Goal: Transaction & Acquisition: Purchase product/service

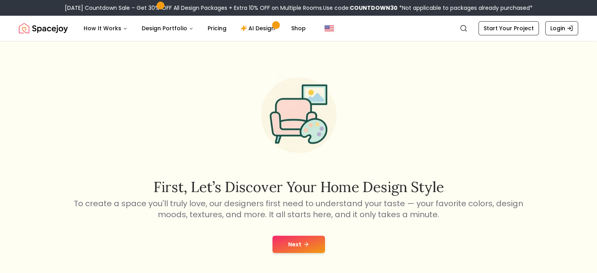
click at [314, 244] on button "Next" at bounding box center [299, 244] width 53 height 17
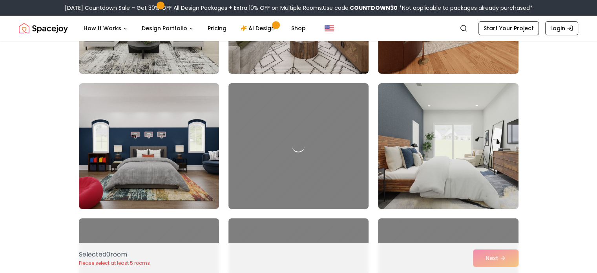
scroll to position [2727, 0]
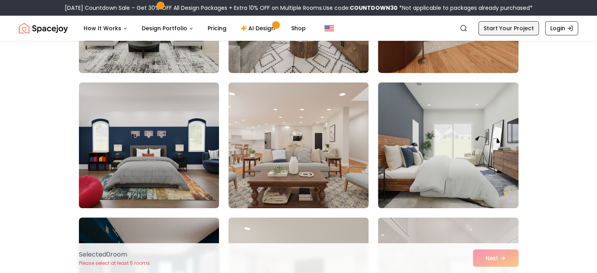
click at [511, 22] on link "Start Your Project" at bounding box center [509, 28] width 60 height 14
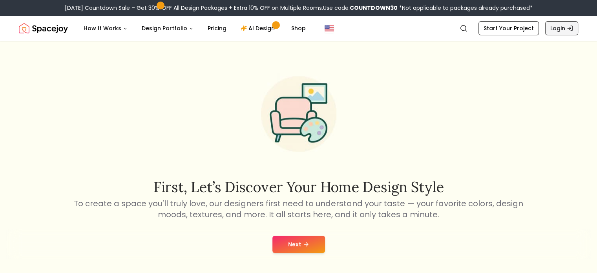
click at [561, 29] on link "Login" at bounding box center [562, 28] width 33 height 14
click at [512, 20] on nav "Spacejoy Search How It Works Design Portfolio Pricing AI Design Shop Search Sta…" at bounding box center [299, 28] width 560 height 25
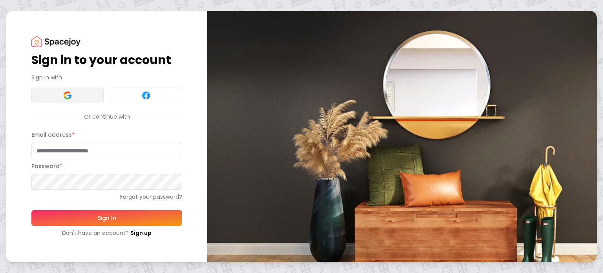
click at [88, 99] on button at bounding box center [67, 96] width 72 height 16
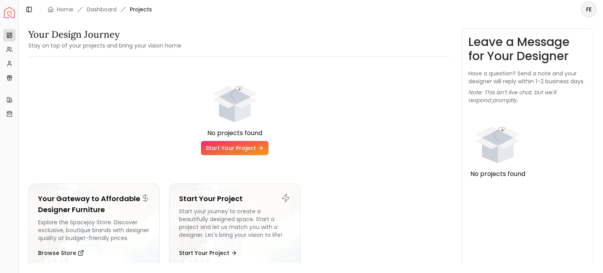
drag, startPoint x: 508, startPoint y: 144, endPoint x: 323, endPoint y: 99, distance: 190.2
click at [323, 99] on div "Your Design Journey Stay on top of your projects and bring your vision home No …" at bounding box center [311, 141] width 566 height 227
click at [249, 145] on link "Start Your Project" at bounding box center [235, 148] width 68 height 14
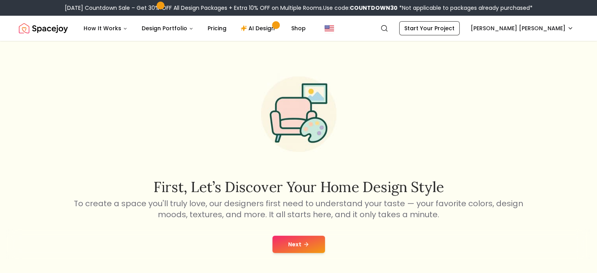
click at [313, 246] on button "Next" at bounding box center [299, 244] width 53 height 17
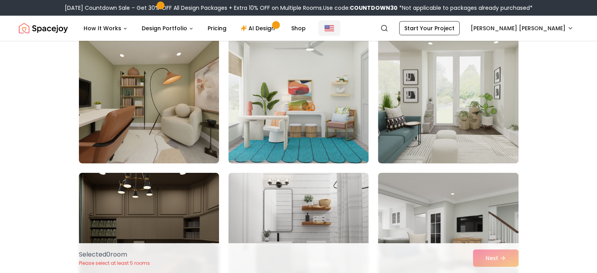
scroll to position [2638, 0]
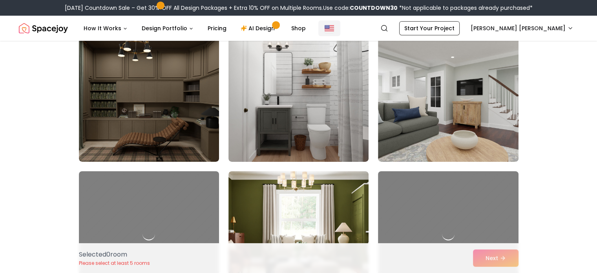
click at [330, 35] on button "Global" at bounding box center [330, 28] width 22 height 16
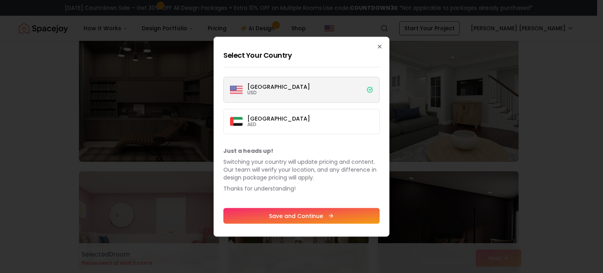
click at [387, 51] on div "Select Your Country United States USD Dubai AED Just a heads up! Switching your…" at bounding box center [302, 137] width 176 height 200
click at [381, 48] on icon "button" at bounding box center [380, 46] width 6 height 6
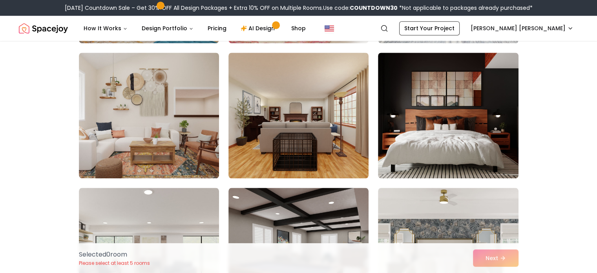
scroll to position [3702, 0]
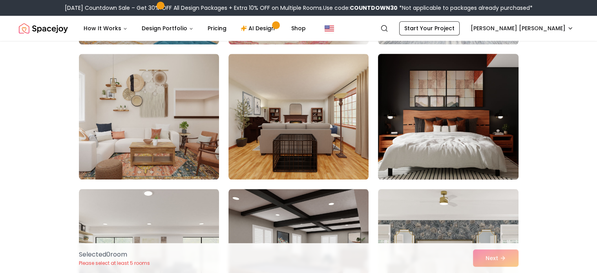
click at [438, 108] on img at bounding box center [448, 117] width 147 height 132
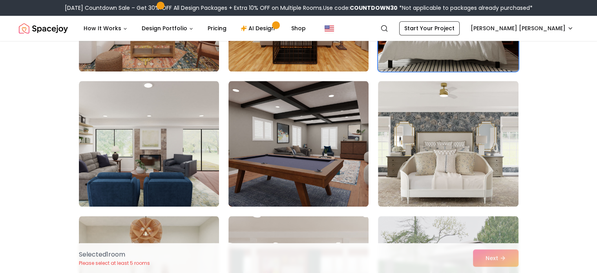
scroll to position [3810, 0]
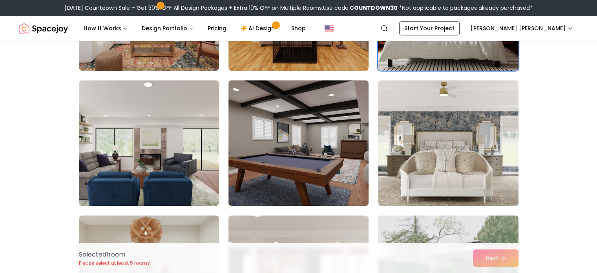
click at [452, 48] on img at bounding box center [448, 8] width 147 height 132
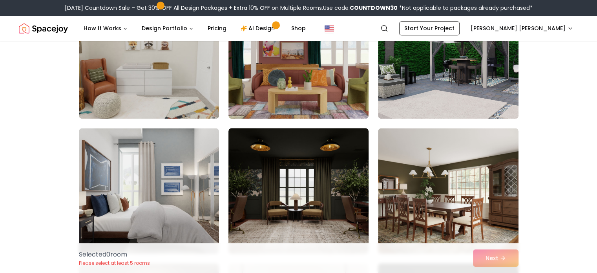
scroll to position [4030, 0]
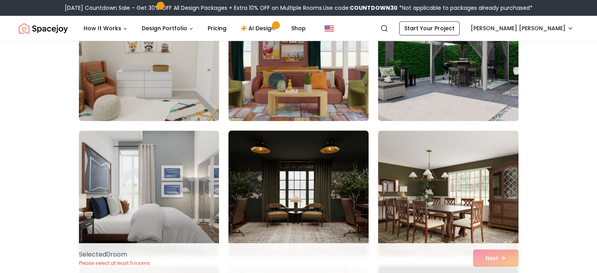
click at [311, 171] on img at bounding box center [298, 193] width 147 height 132
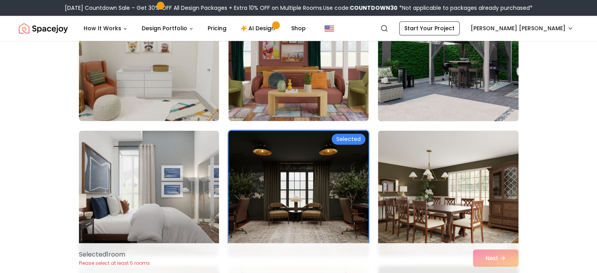
click at [405, 86] on img at bounding box center [448, 58] width 147 height 132
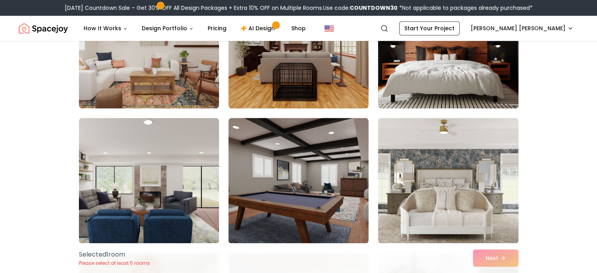
scroll to position [3771, 0]
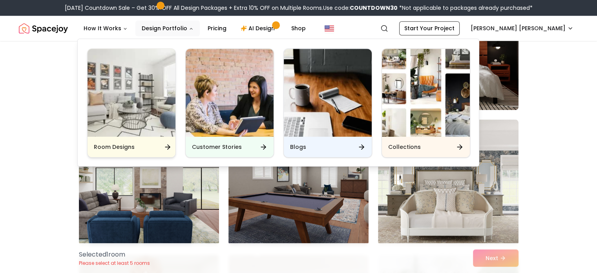
click at [162, 131] on img "Main" at bounding box center [132, 93] width 88 height 88
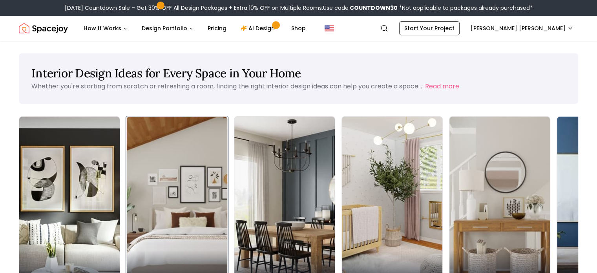
click at [127, 250] on div "Bedroom" at bounding box center [177, 272] width 101 height 44
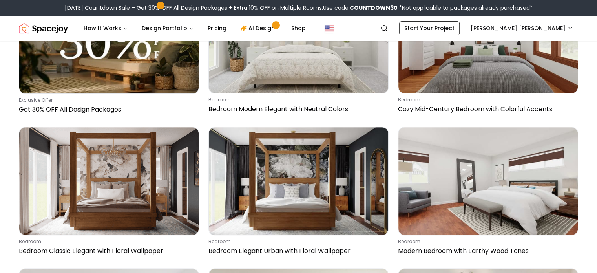
scroll to position [263, 0]
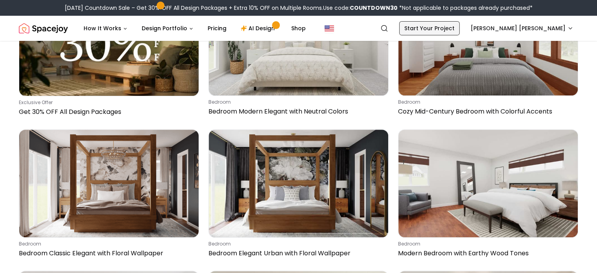
click at [450, 33] on link "Start Your Project" at bounding box center [430, 28] width 60 height 14
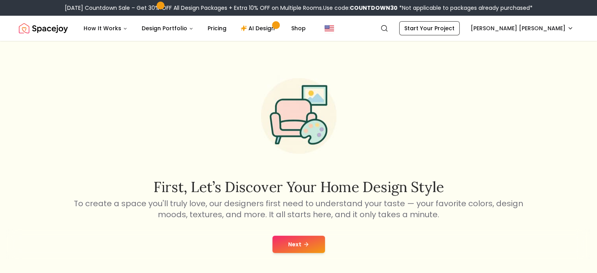
click at [313, 244] on button "Next" at bounding box center [299, 244] width 53 height 17
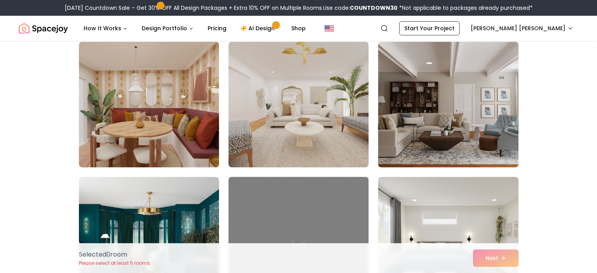
scroll to position [336, 0]
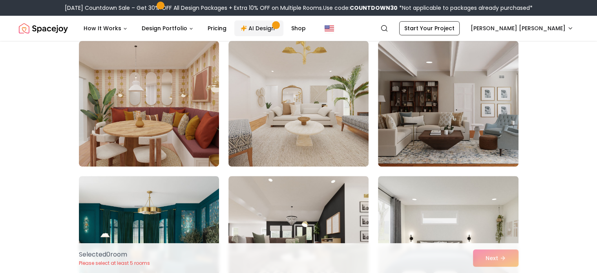
click at [253, 24] on link "AI Design" at bounding box center [259, 28] width 49 height 16
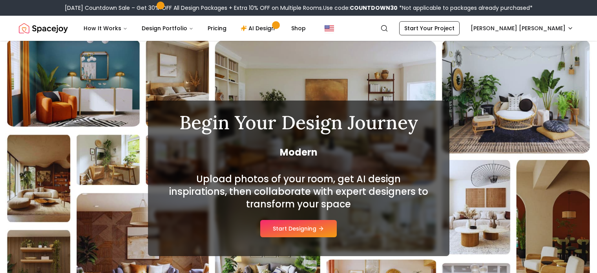
click at [295, 215] on div "Upload photos of your room, get AI design inspirations, then collaborate with e…" at bounding box center [299, 205] width 264 height 64
click at [292, 221] on button "Start Designing" at bounding box center [298, 228] width 77 height 17
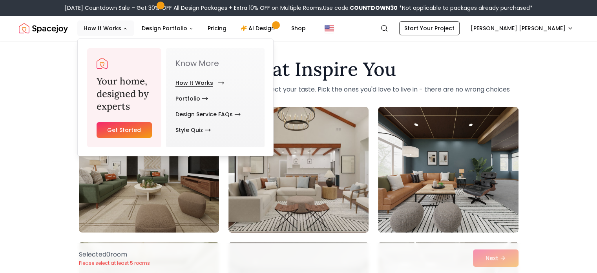
click at [192, 83] on link "How It Works" at bounding box center [199, 83] width 46 height 16
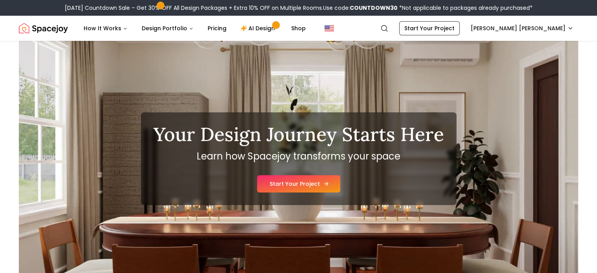
click at [323, 181] on icon at bounding box center [326, 184] width 6 height 6
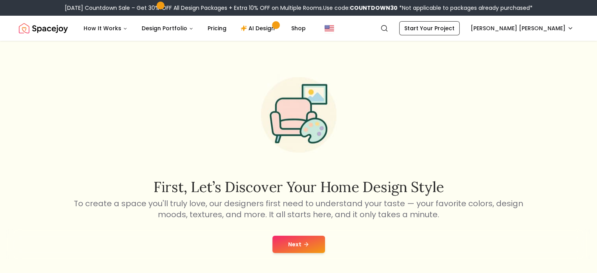
click at [302, 248] on button "Next" at bounding box center [299, 244] width 53 height 17
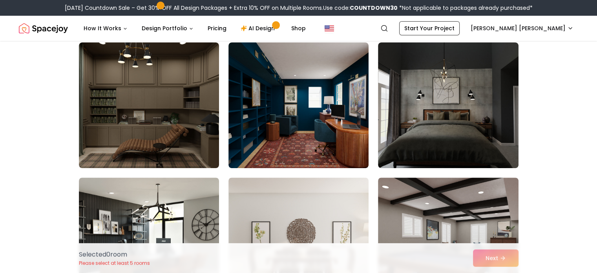
scroll to position [200, 0]
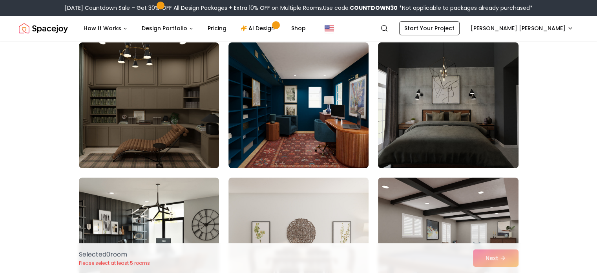
click at [459, 118] on img at bounding box center [448, 105] width 147 height 132
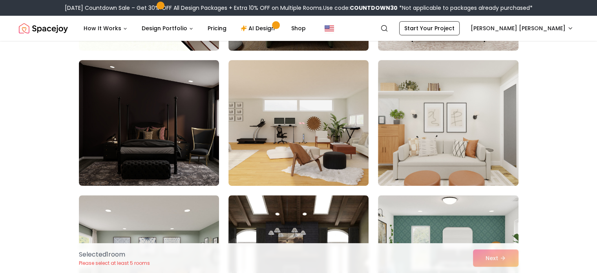
scroll to position [3290, 0]
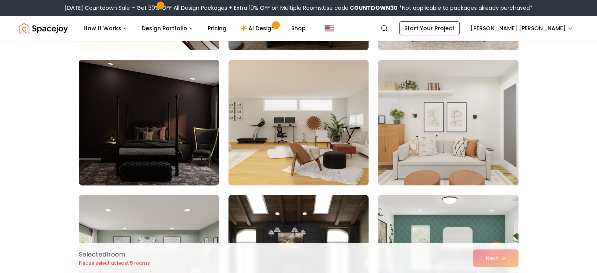
click at [171, 143] on img at bounding box center [148, 123] width 147 height 132
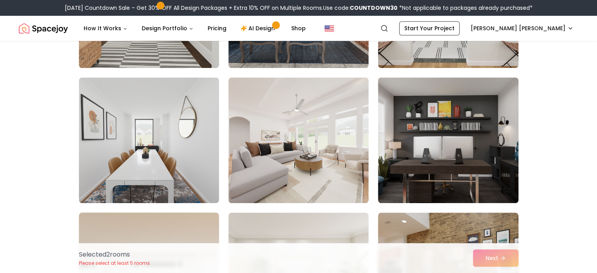
scroll to position [3678, 0]
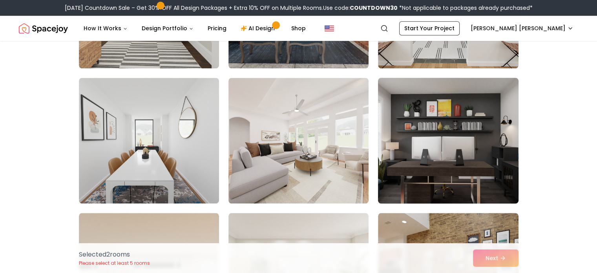
click at [438, 173] on img at bounding box center [448, 141] width 147 height 132
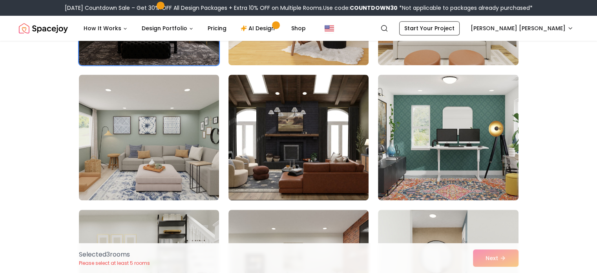
scroll to position [3410, 0]
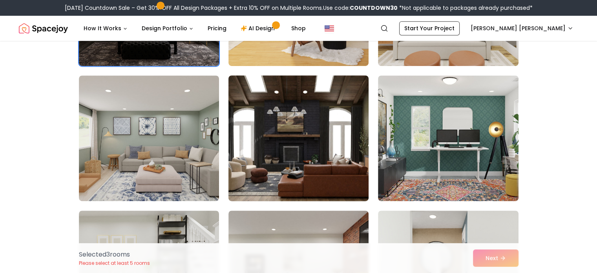
click at [332, 164] on img at bounding box center [298, 138] width 147 height 132
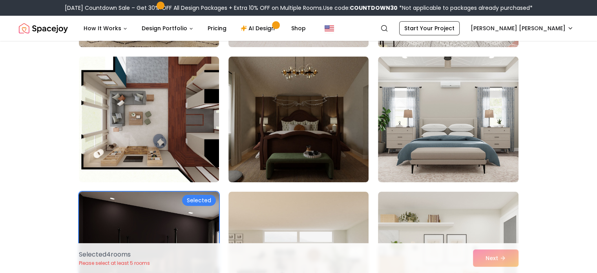
scroll to position [3158, 0]
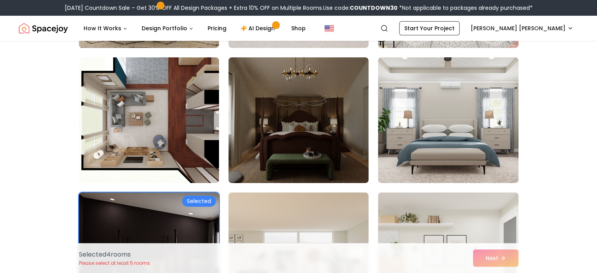
click at [365, 176] on img at bounding box center [299, 120] width 140 height 126
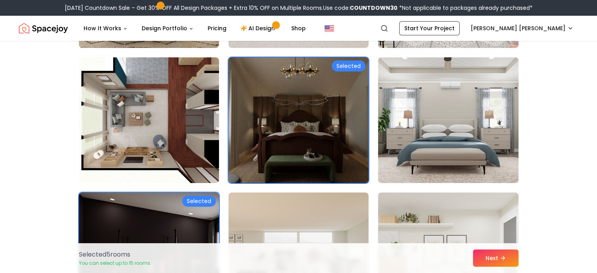
click at [354, 163] on img at bounding box center [298, 120] width 147 height 132
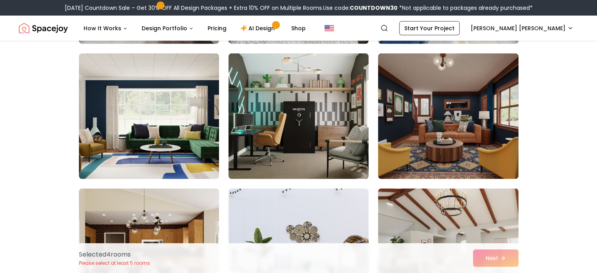
scroll to position [1884, 0]
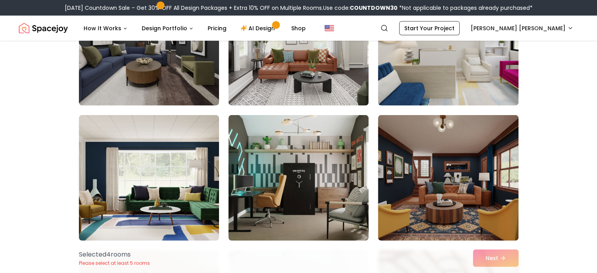
click at [354, 163] on img at bounding box center [299, 178] width 140 height 126
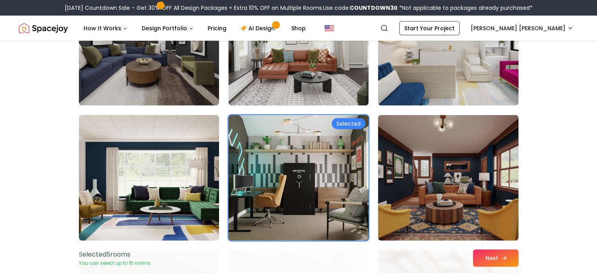
click at [506, 261] on icon at bounding box center [505, 258] width 6 height 6
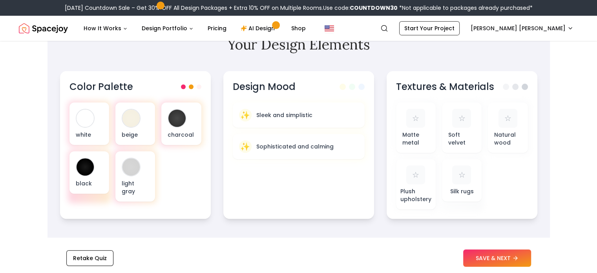
scroll to position [253, 0]
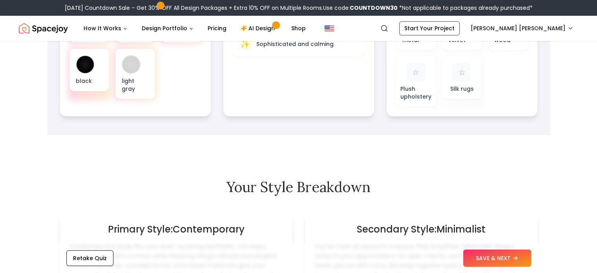
scroll to position [355, 0]
click at [475, 255] on button "SAVE & NEXT" at bounding box center [498, 257] width 68 height 17
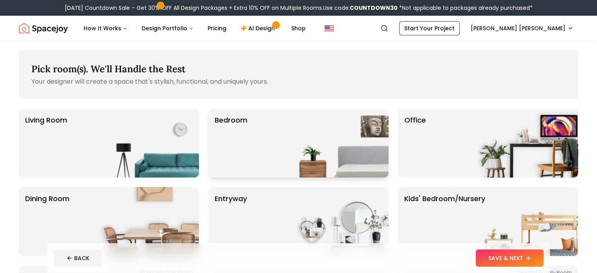
click at [323, 149] on img at bounding box center [338, 142] width 101 height 69
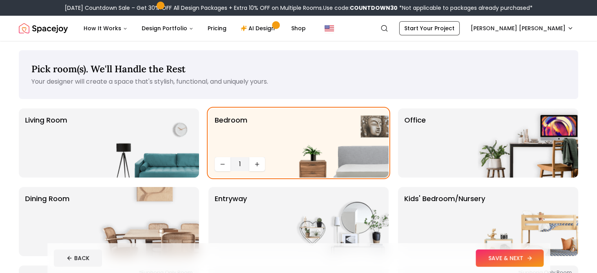
click at [515, 264] on button "SAVE & NEXT" at bounding box center [510, 257] width 68 height 17
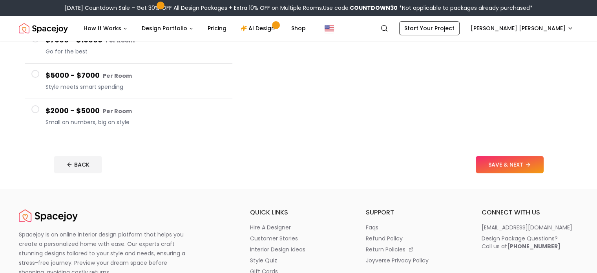
scroll to position [167, 0]
click at [193, 125] on div "$2000 - $5000 Per Room Small on numbers, big on style" at bounding box center [136, 115] width 181 height 22
